Goal: Information Seeking & Learning: Learn about a topic

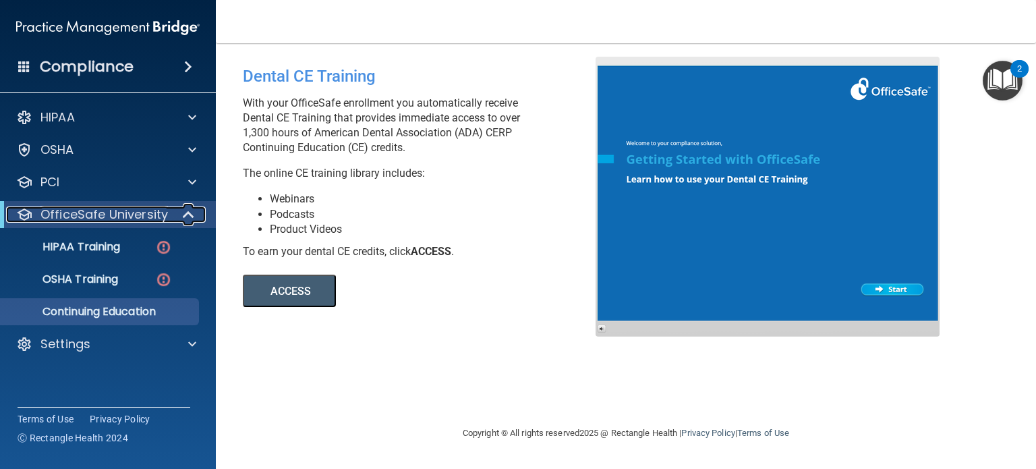
click at [190, 215] on span at bounding box center [189, 214] width 11 height 16
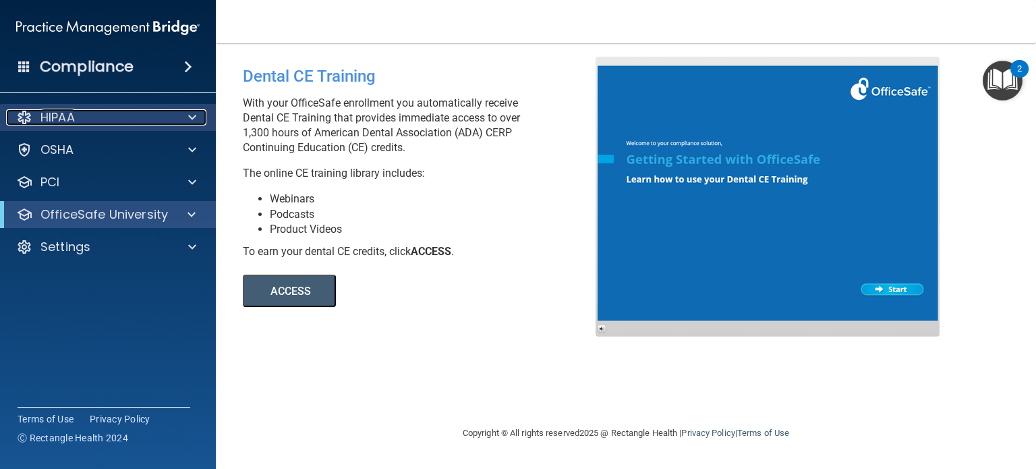
drag, startPoint x: 101, startPoint y: 122, endPoint x: 117, endPoint y: 122, distance: 16.9
click at [101, 122] on div "HIPAA" at bounding box center [89, 117] width 167 height 16
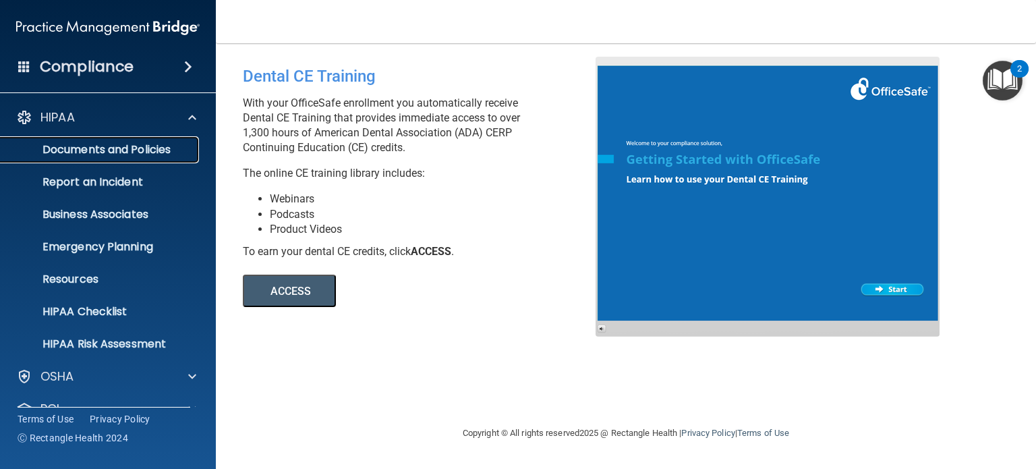
click at [168, 147] on p "Documents and Policies" at bounding box center [101, 149] width 184 height 13
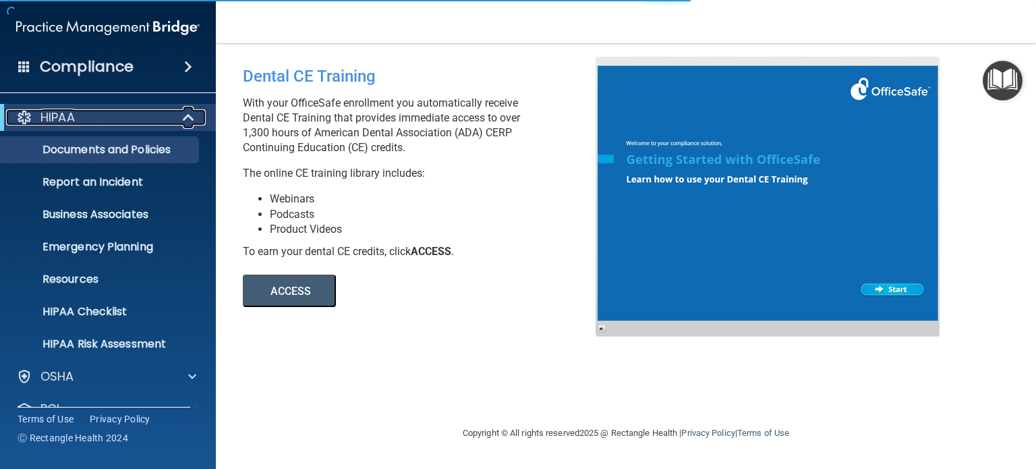
click at [188, 115] on span at bounding box center [189, 117] width 11 height 16
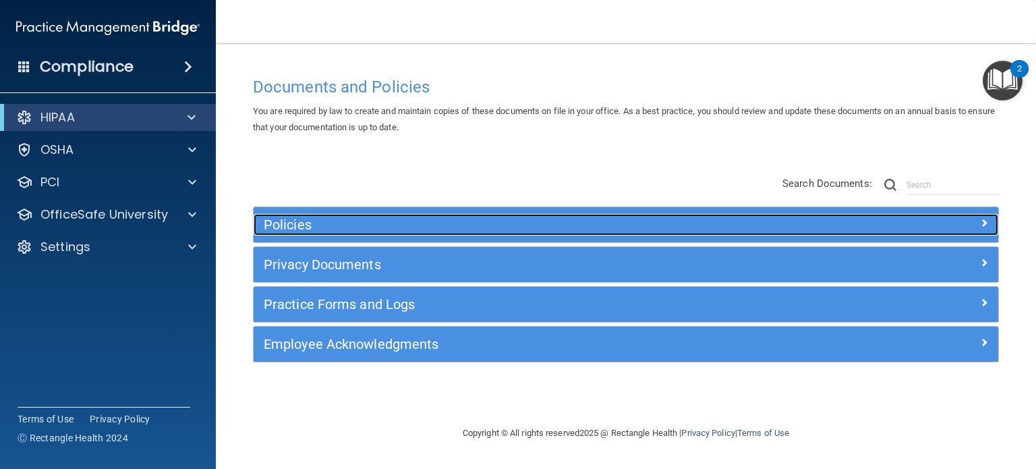
click at [502, 224] on h5 "Policies" at bounding box center [533, 224] width 538 height 15
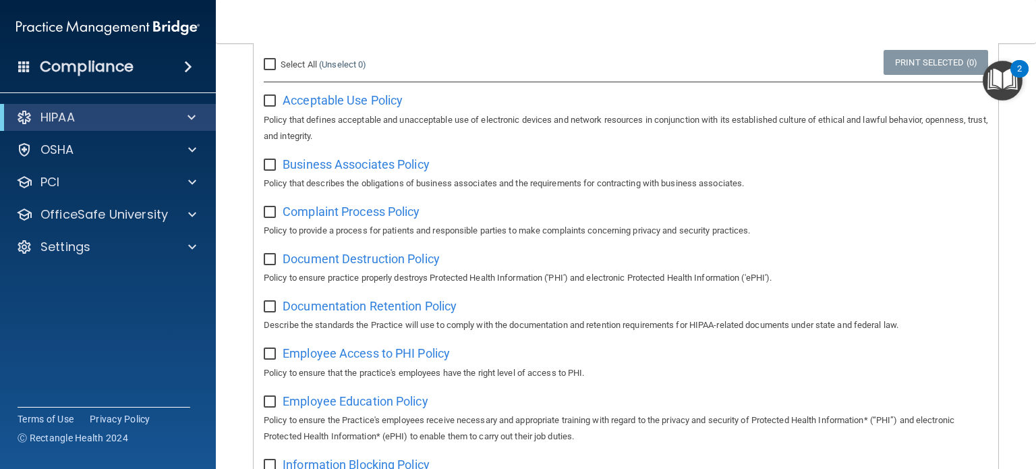
scroll to position [67, 0]
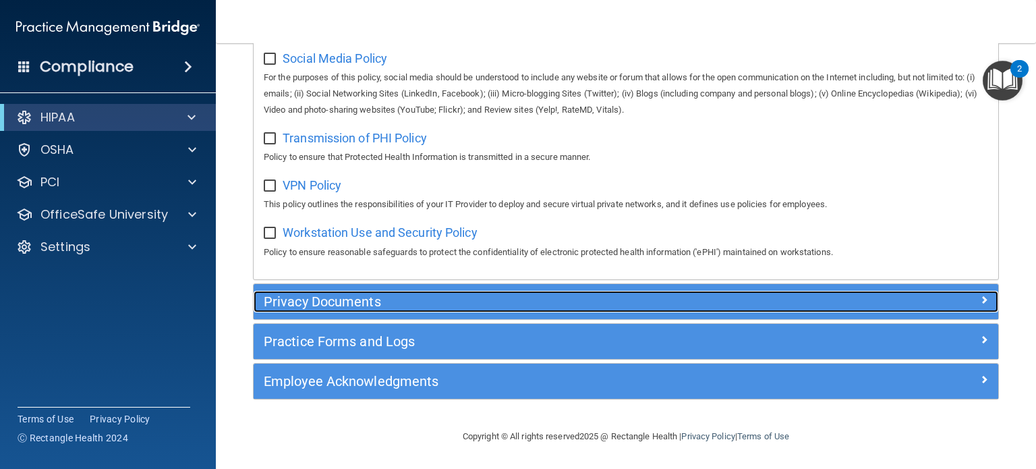
drag, startPoint x: 320, startPoint y: 295, endPoint x: 328, endPoint y: 295, distance: 7.4
click at [320, 294] on h5 "Privacy Documents" at bounding box center [533, 301] width 538 height 15
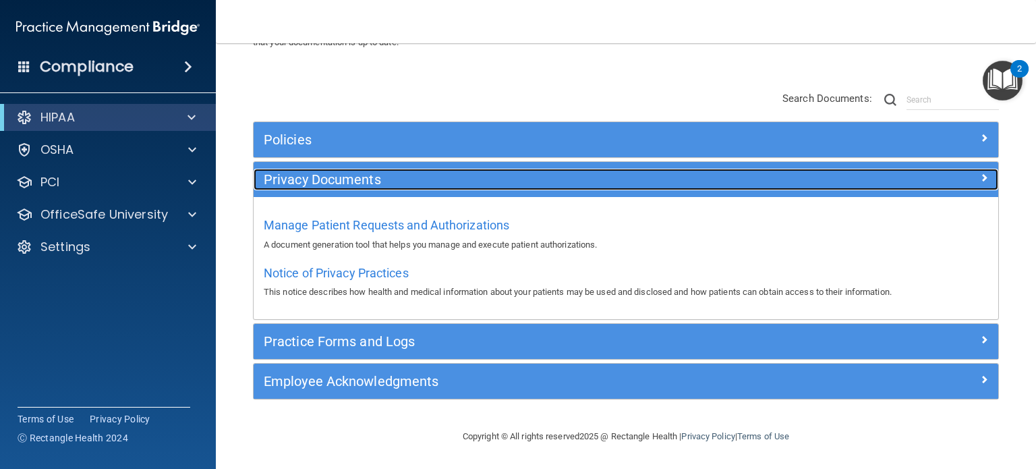
scroll to position [84, 0]
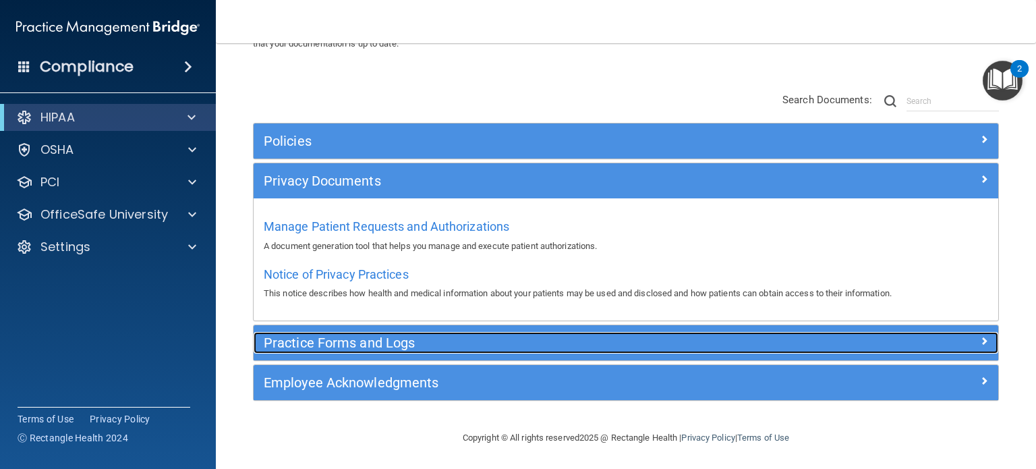
click at [443, 345] on h5 "Practice Forms and Logs" at bounding box center [533, 342] width 538 height 15
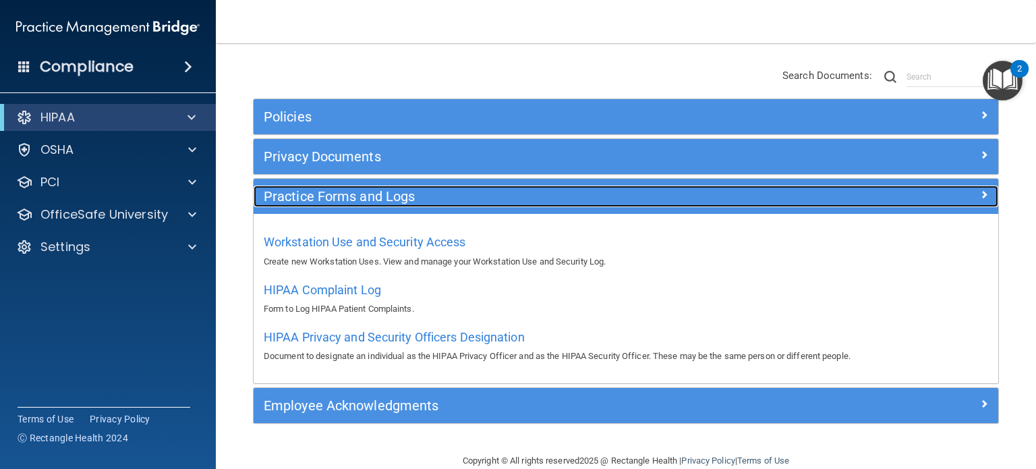
scroll to position [131, 0]
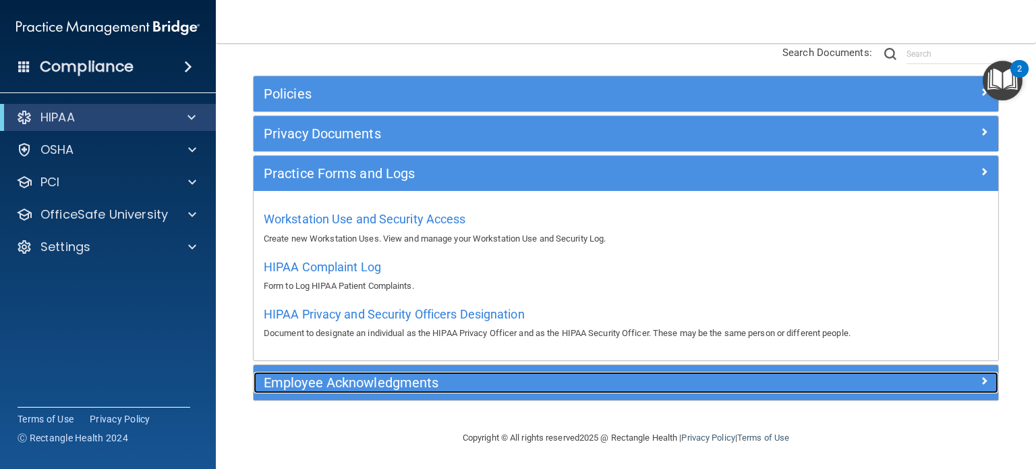
click at [441, 376] on h5 "Employee Acknowledgments" at bounding box center [533, 382] width 538 height 15
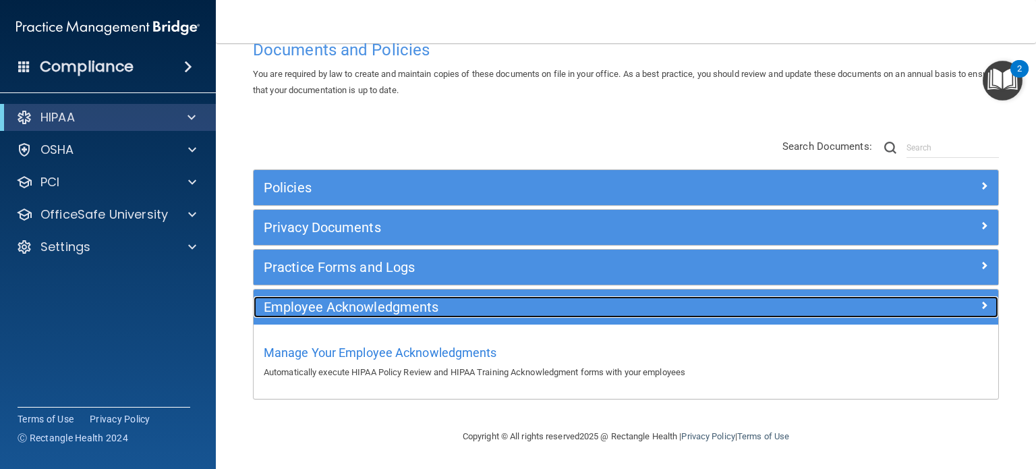
scroll to position [36, 0]
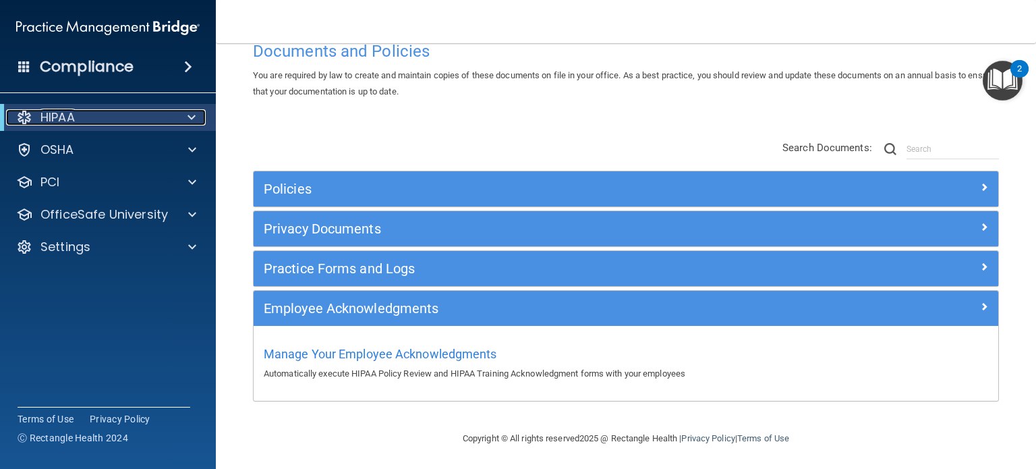
click at [197, 121] on div at bounding box center [189, 117] width 33 height 16
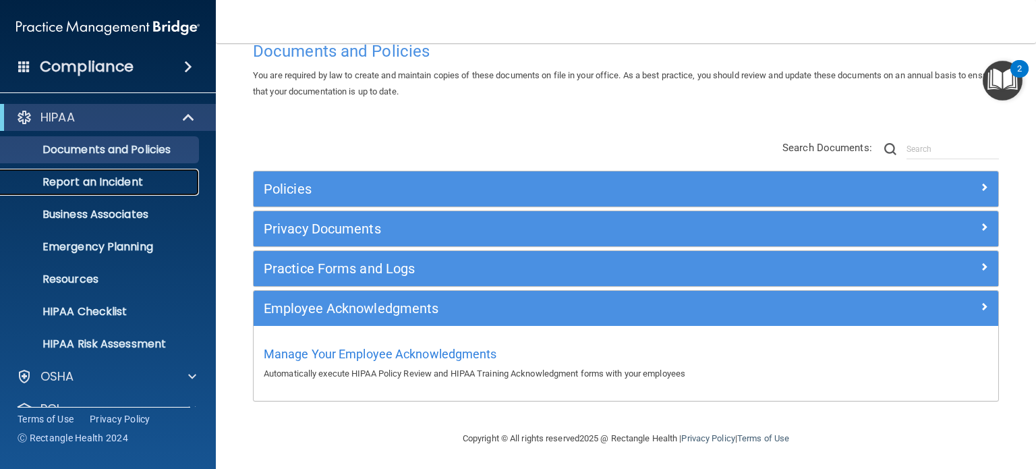
click at [148, 175] on p "Report an Incident" at bounding box center [101, 181] width 184 height 13
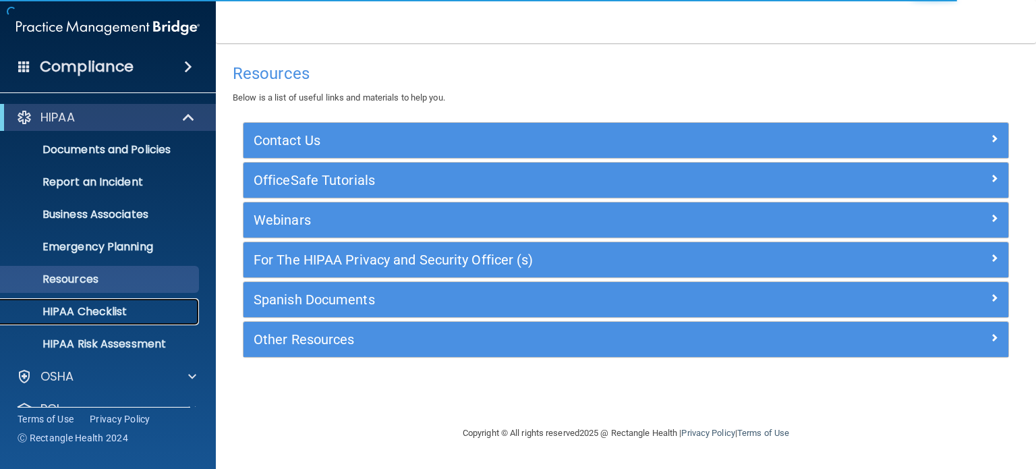
click at [117, 306] on p "HIPAA Checklist" at bounding box center [101, 311] width 184 height 13
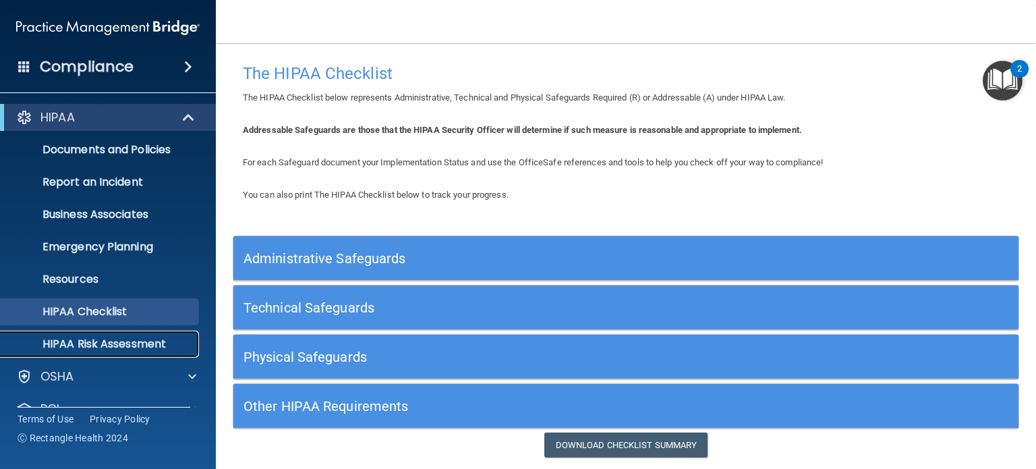
click at [116, 345] on p "HIPAA Risk Assessment" at bounding box center [101, 343] width 184 height 13
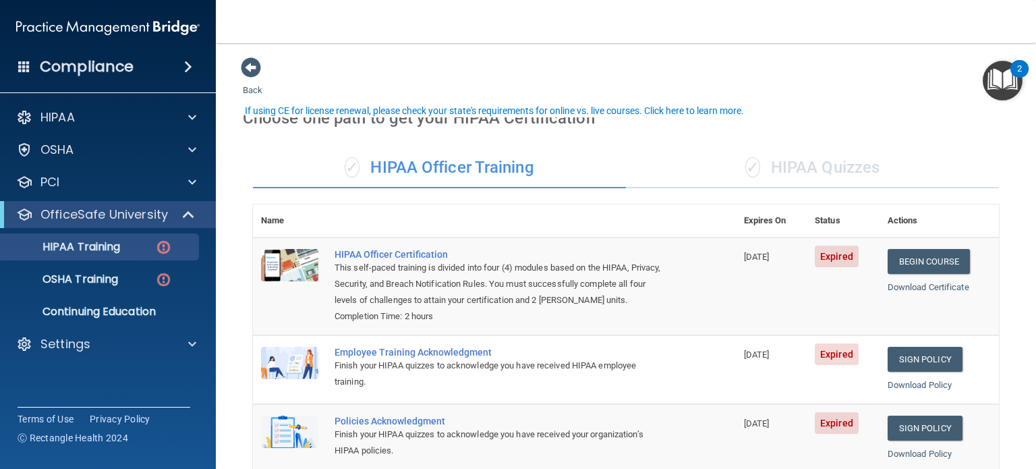
scroll to position [67, 0]
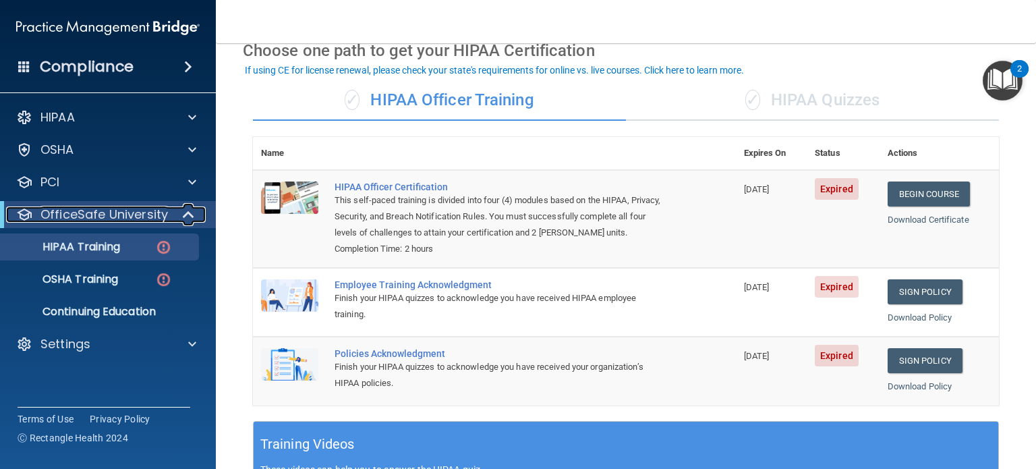
click at [194, 214] on span at bounding box center [189, 214] width 11 height 16
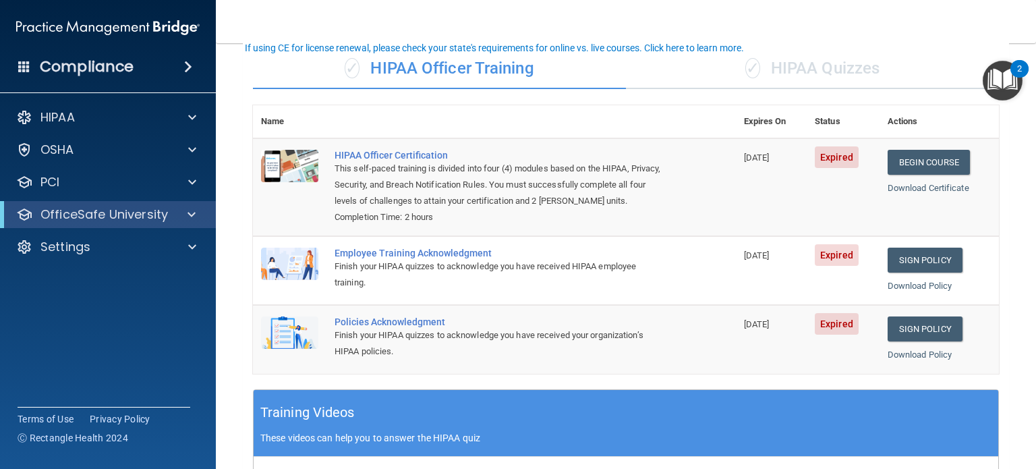
scroll to position [0, 0]
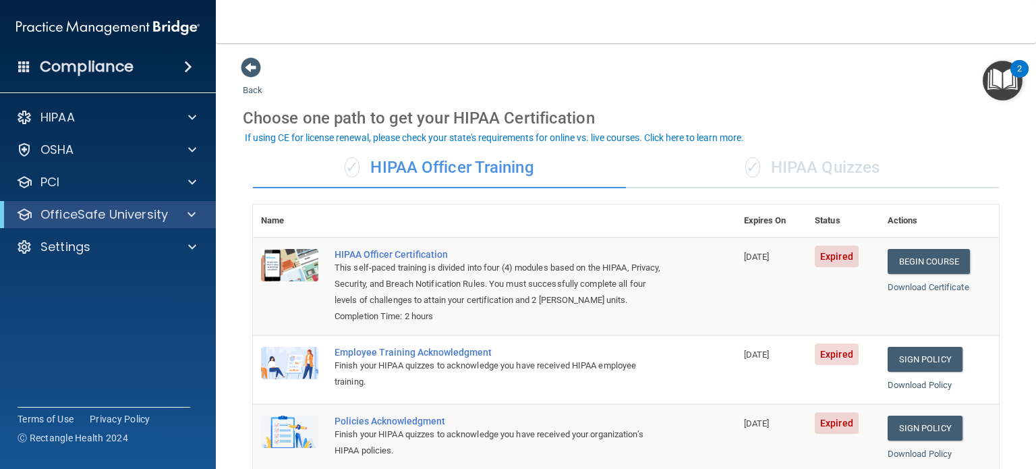
click at [738, 21] on nav "Toggle navigation Tyler Stewart tstewart@rectanglehealth.com Manage My Enterpri…" at bounding box center [626, 21] width 820 height 43
